Goal: Check status: Check status

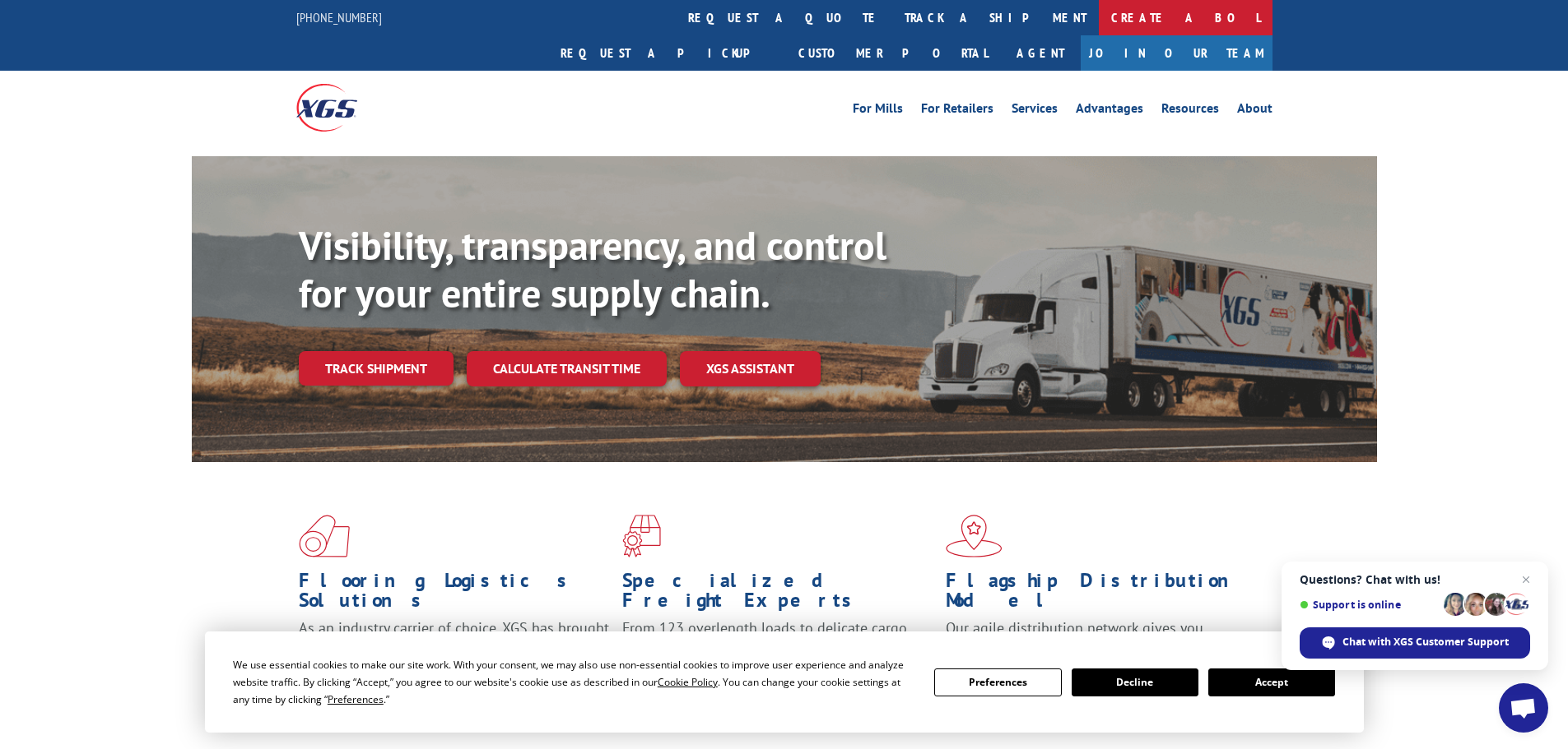
click at [1098, 15] on link "Create a BOL" at bounding box center [1185, 18] width 174 height 36
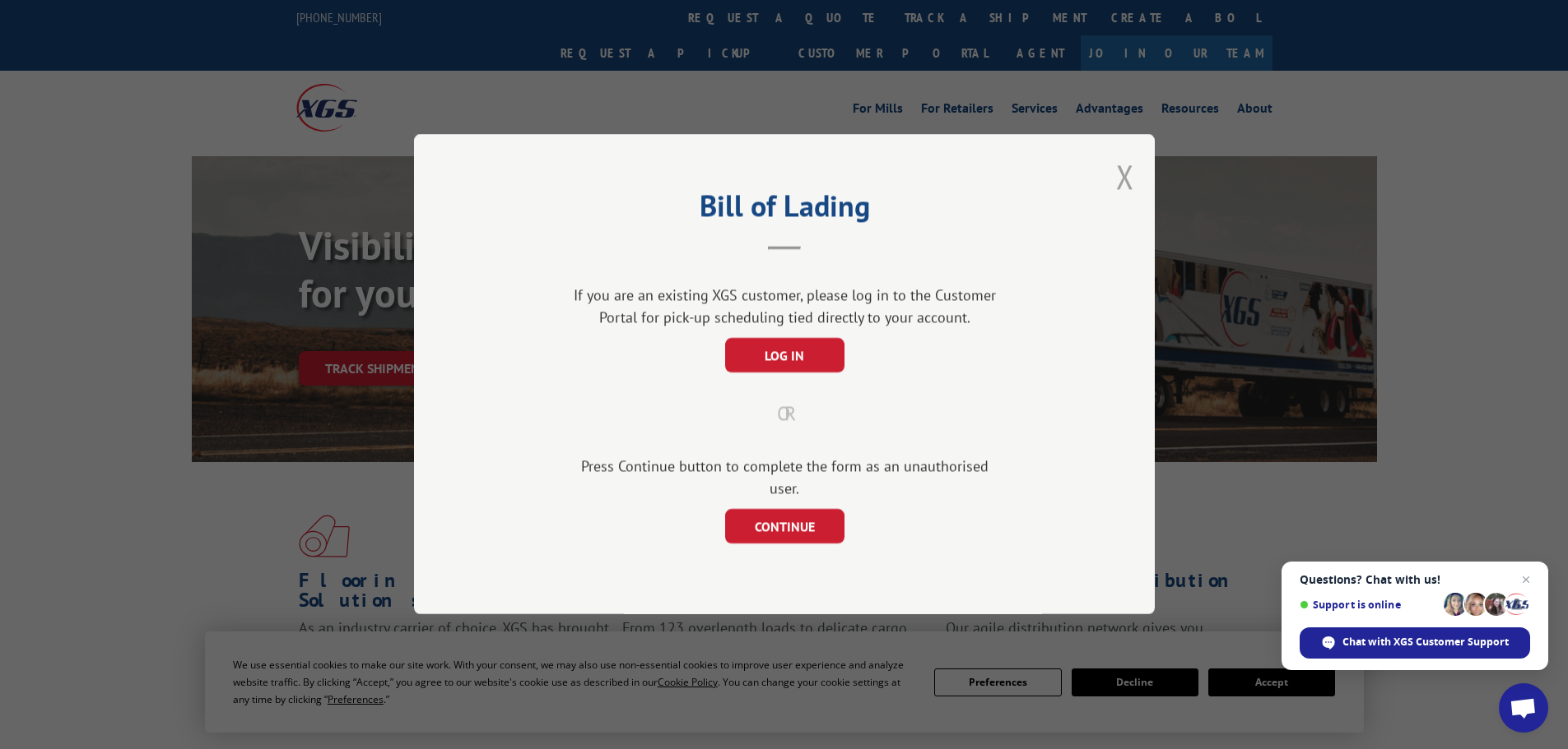
click at [1124, 191] on button "Close modal" at bounding box center [1125, 176] width 18 height 44
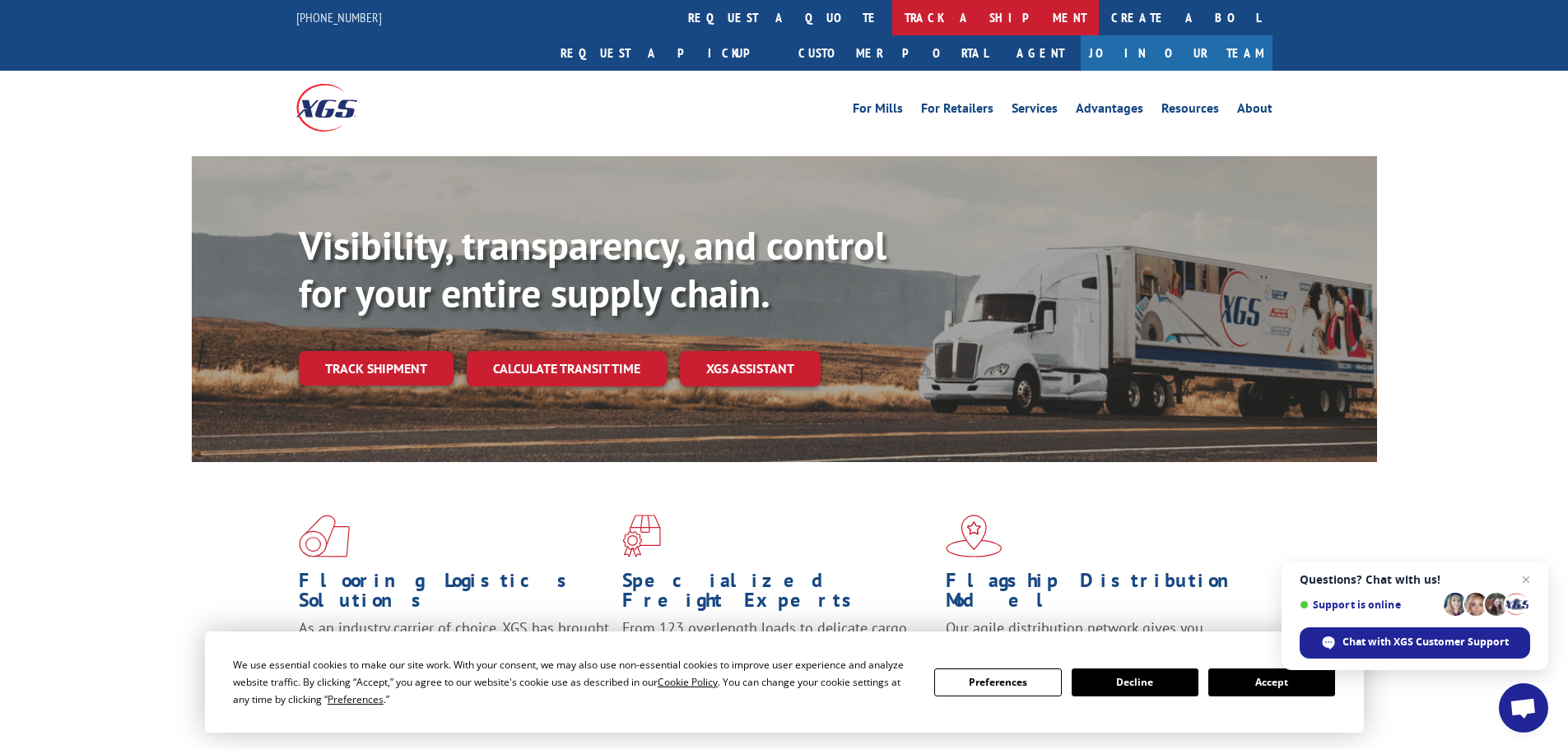
click at [892, 15] on link "track a shipment" at bounding box center [995, 18] width 207 height 36
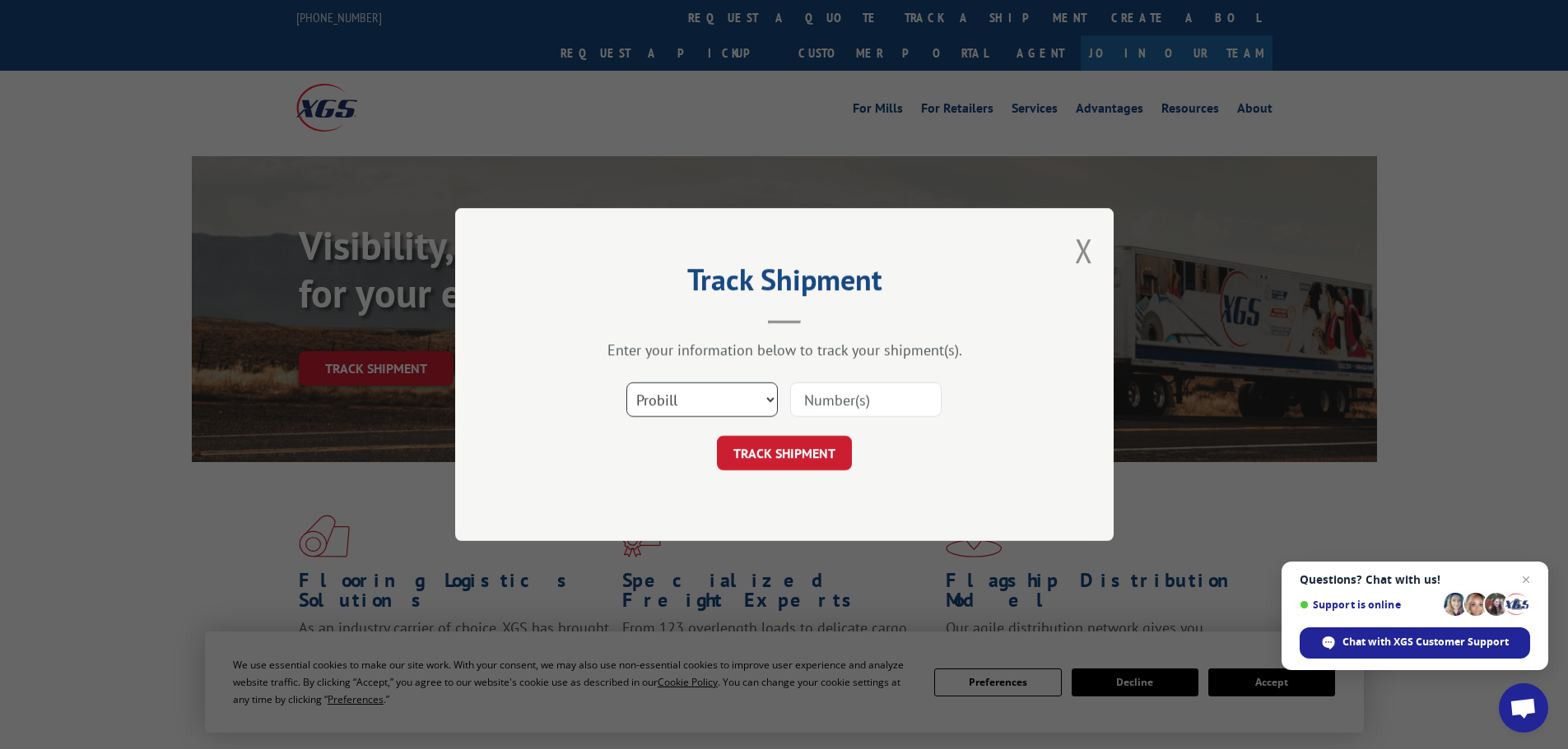
click at [769, 396] on select "Select category... Probill BOL PO" at bounding box center [702, 399] width 152 height 35
select select "bol"
click at [626, 382] on select "Select category... Probill BOL PO" at bounding box center [702, 399] width 152 height 35
click at [805, 400] on input at bounding box center [865, 399] width 152 height 35
paste input "5247768"
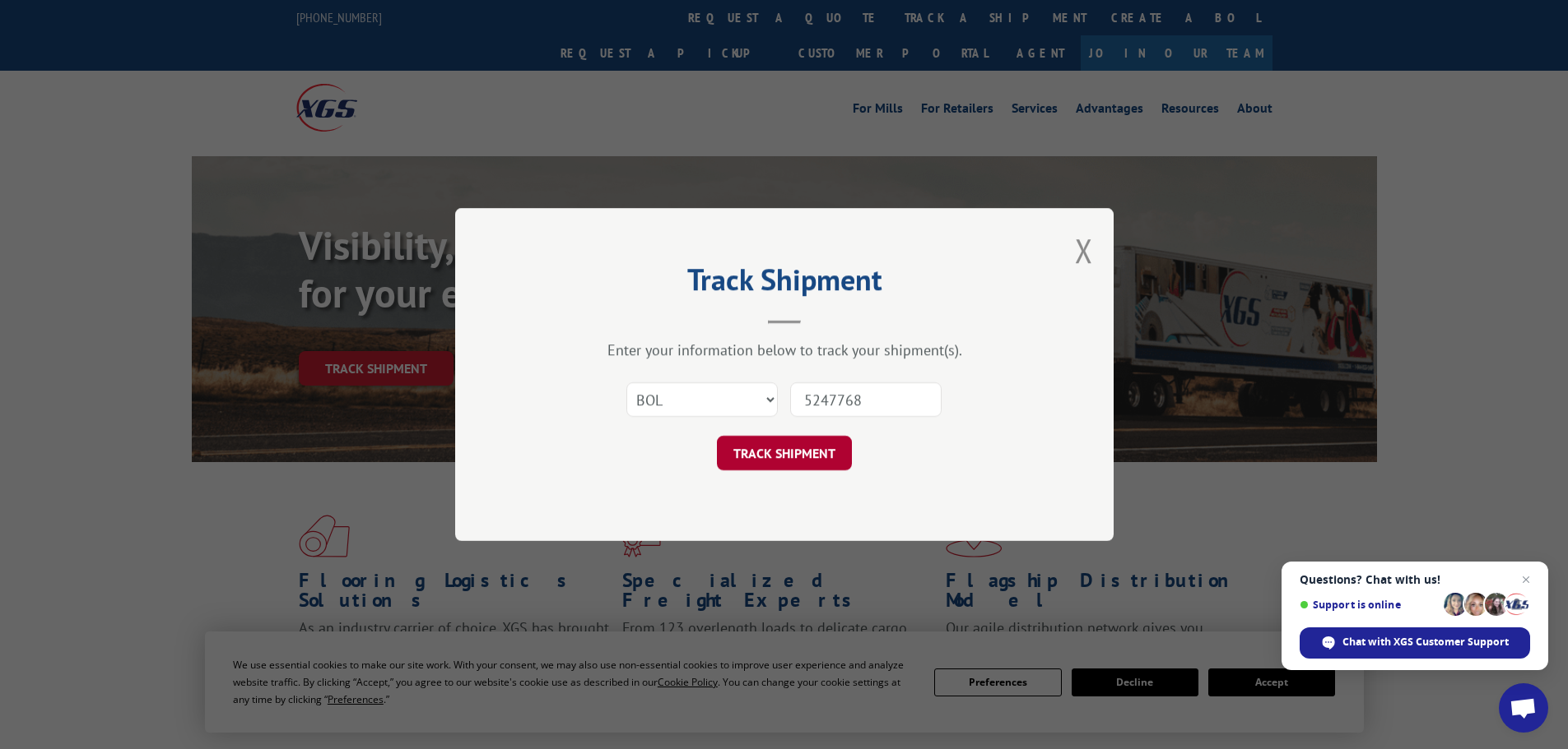
type input "5247768"
click at [800, 454] on button "TRACK SHIPMENT" at bounding box center [784, 453] width 135 height 35
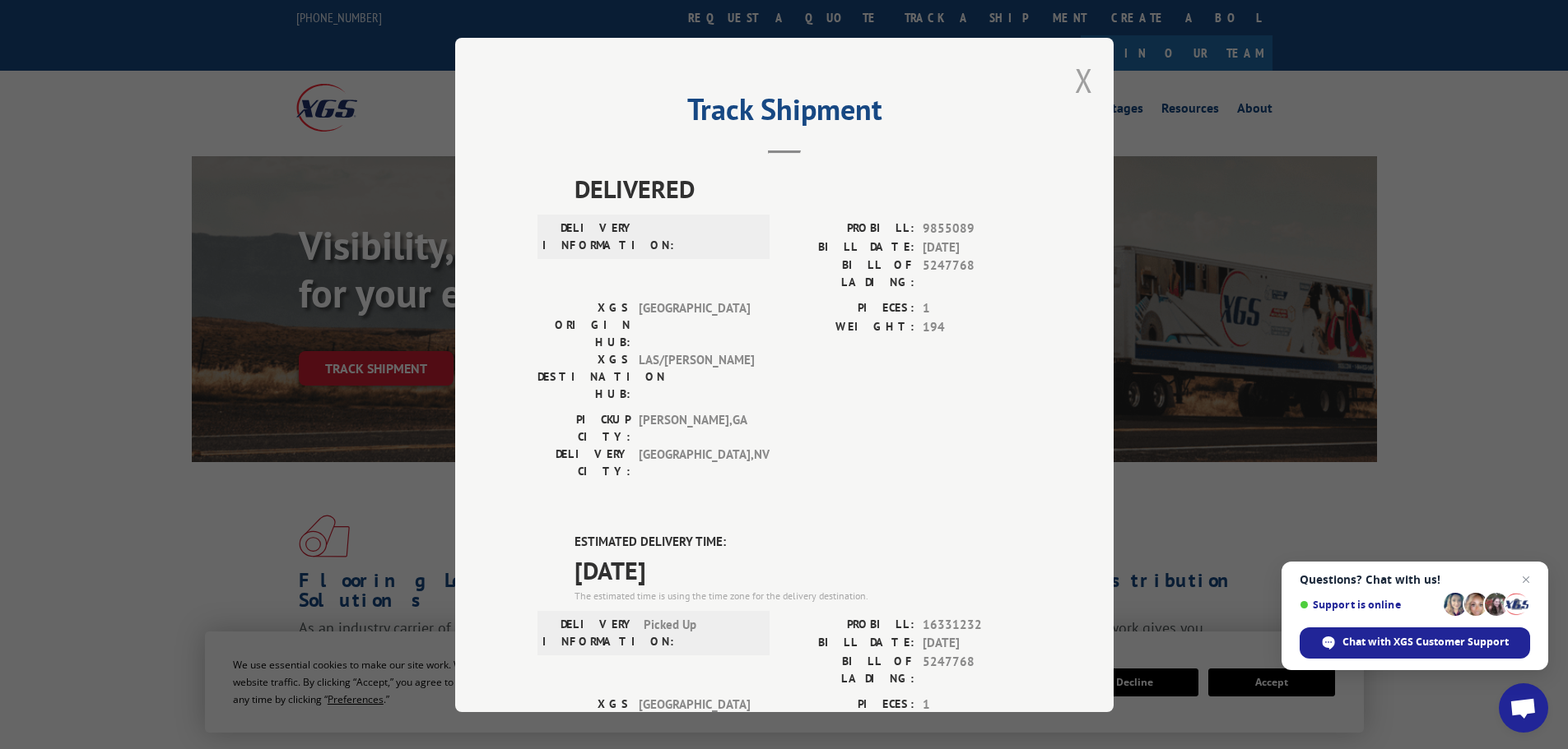
click at [1078, 79] on button "Close modal" at bounding box center [1083, 79] width 18 height 44
